Goal: Browse casually

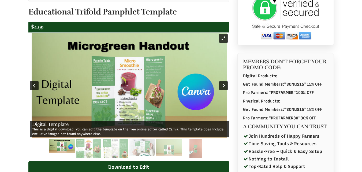
click at [141, 75] on img at bounding box center [130, 85] width 196 height 104
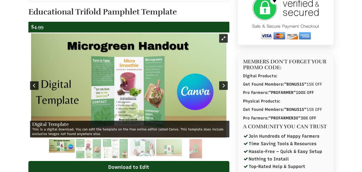
click at [141, 75] on img at bounding box center [129, 85] width 196 height 104
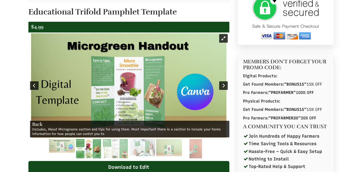
click at [141, 75] on img at bounding box center [129, 85] width 196 height 104
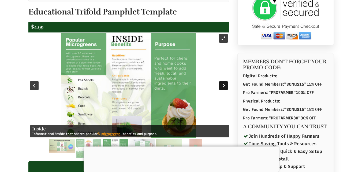
click at [222, 85] on div at bounding box center [223, 85] width 9 height 9
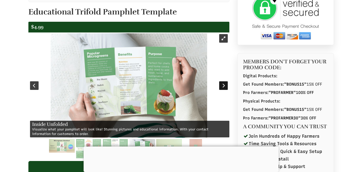
click at [223, 85] on div at bounding box center [223, 85] width 9 height 9
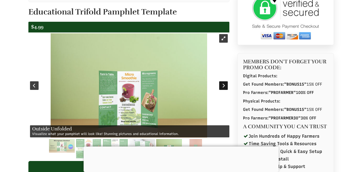
click at [224, 85] on div at bounding box center [223, 85] width 9 height 9
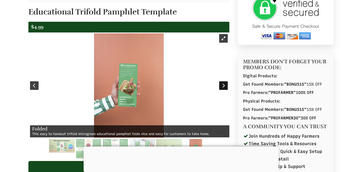
click at [224, 85] on div at bounding box center [223, 85] width 9 height 9
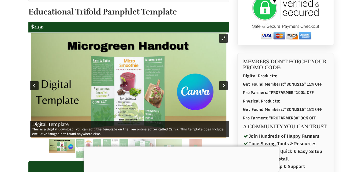
click at [167, 90] on img at bounding box center [129, 85] width 196 height 104
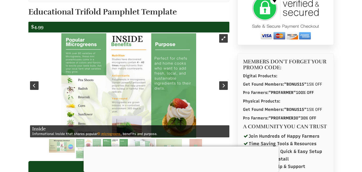
click at [161, 86] on img at bounding box center [128, 85] width 135 height 104
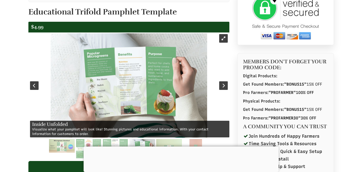
click at [161, 86] on img at bounding box center [129, 85] width 157 height 104
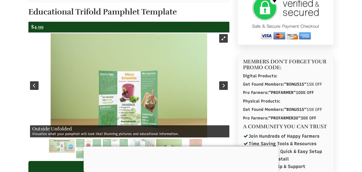
click at [161, 86] on img at bounding box center [129, 85] width 157 height 104
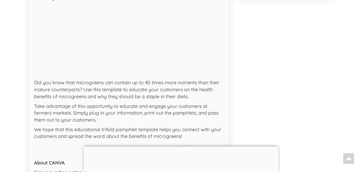
scroll to position [295, 0]
